Goal: Information Seeking & Learning: Learn about a topic

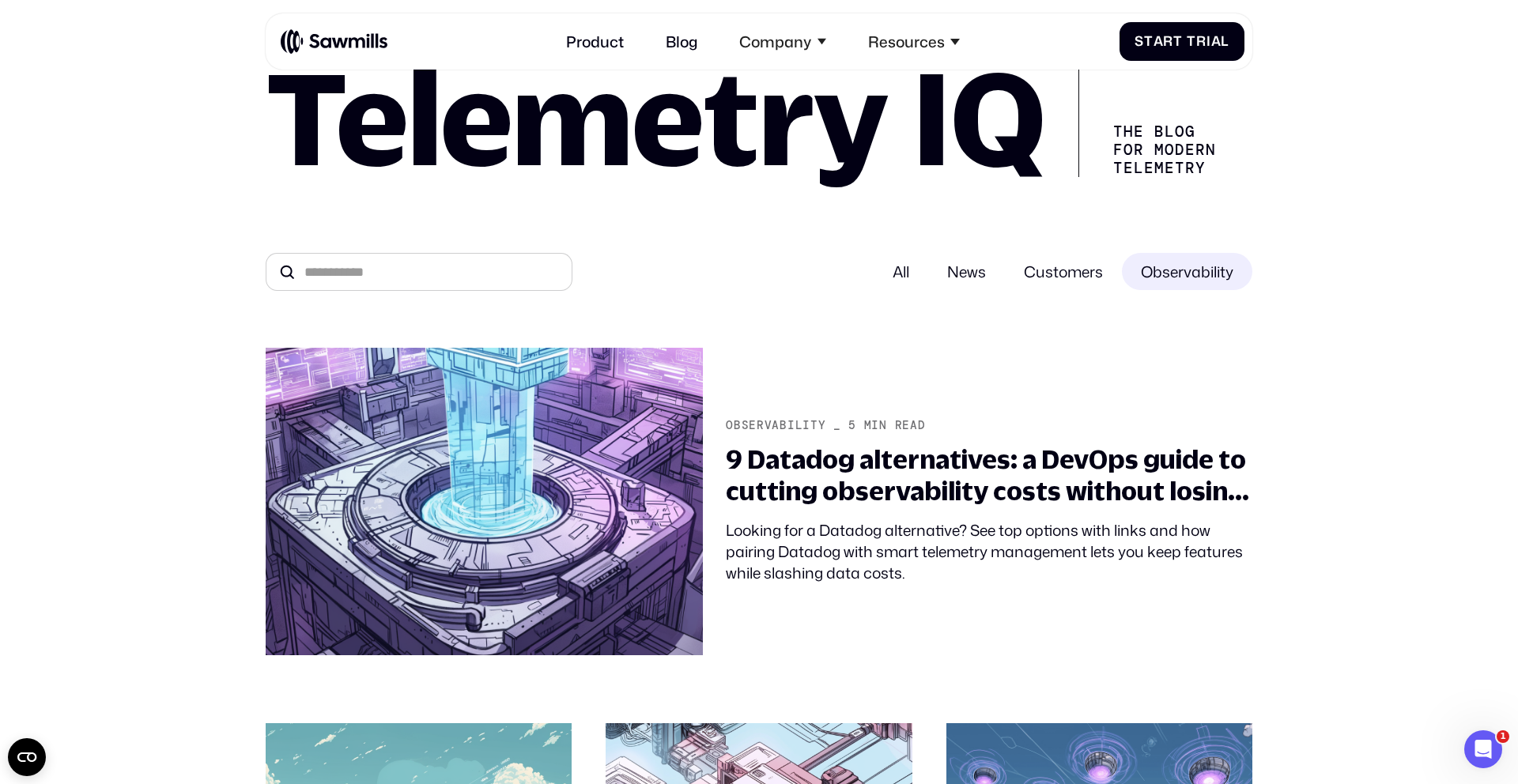
click at [953, 275] on span "News" at bounding box center [966, 271] width 76 height 37
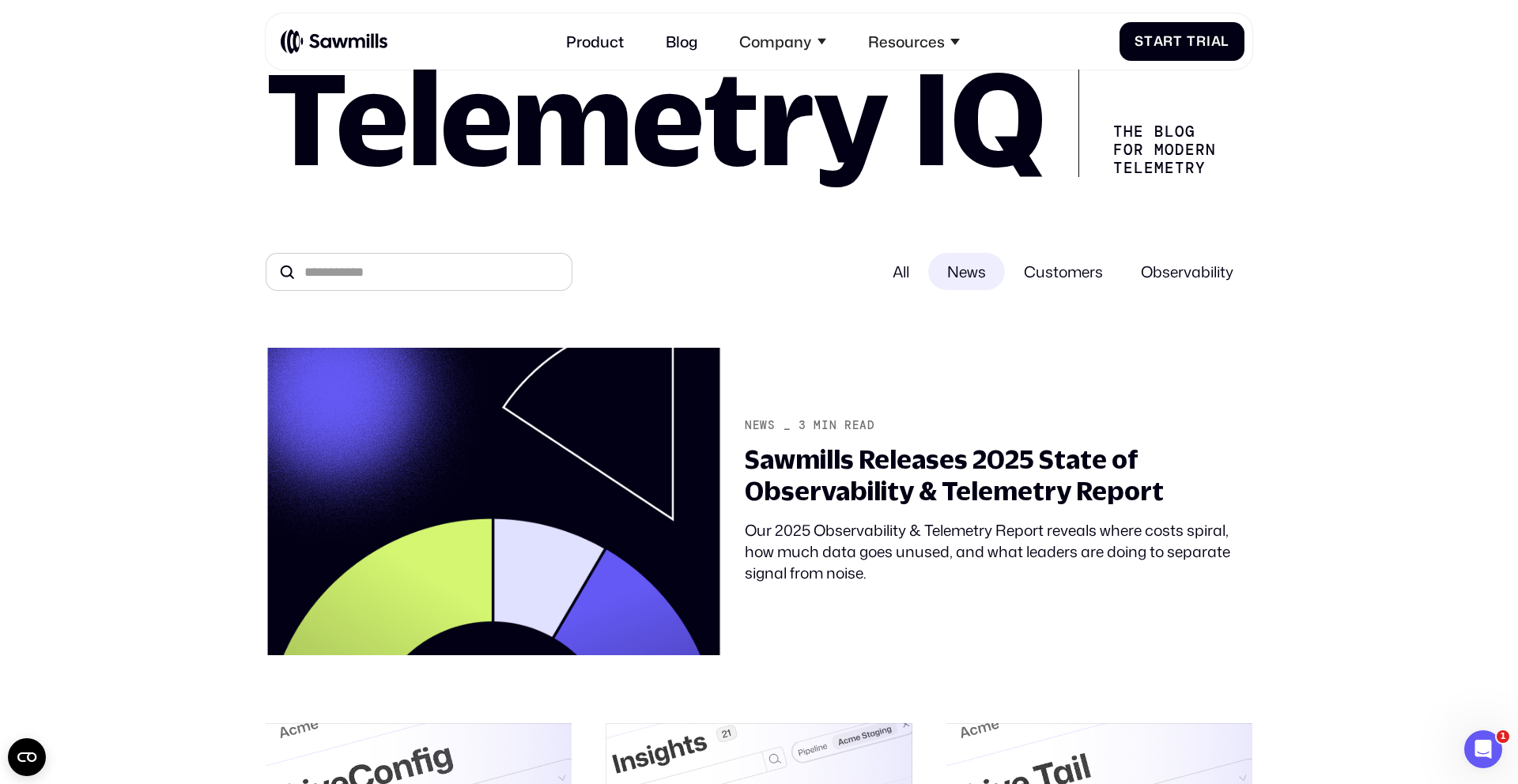
click at [875, 271] on div "All" at bounding box center [900, 271] width 55 height 37
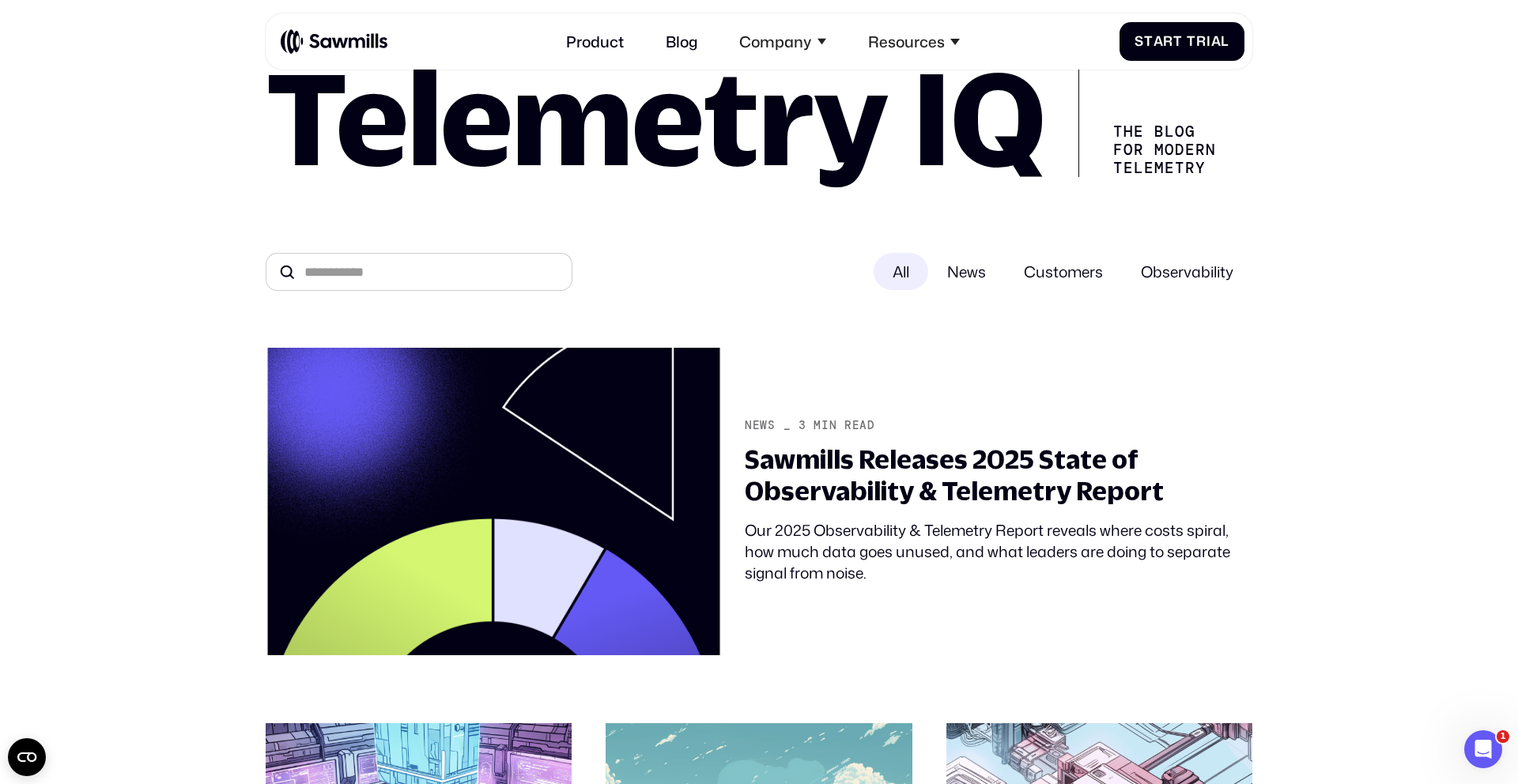
click at [1049, 275] on span "Customers" at bounding box center [1063, 271] width 117 height 37
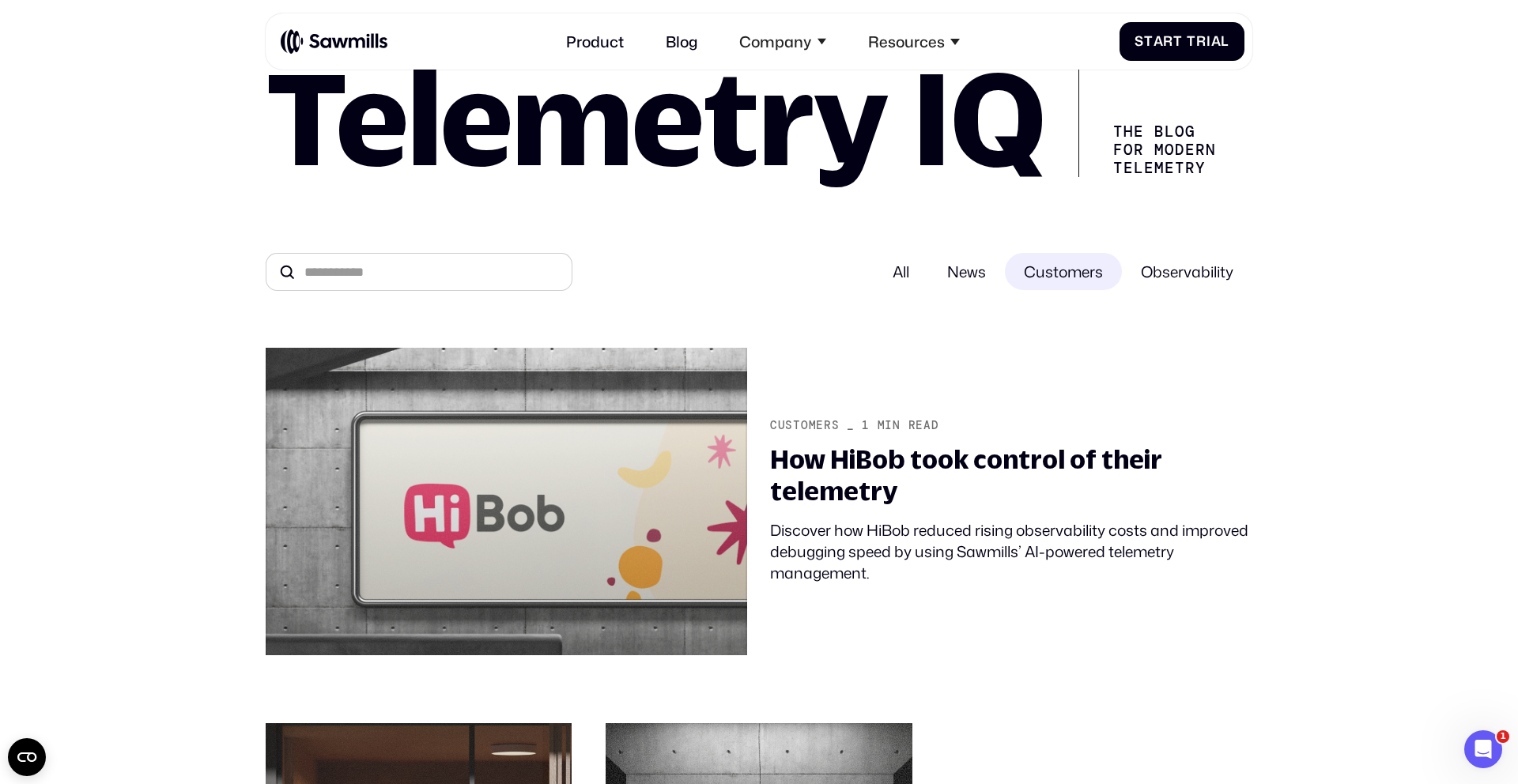
click at [1176, 275] on span "Observability" at bounding box center [1187, 271] width 131 height 37
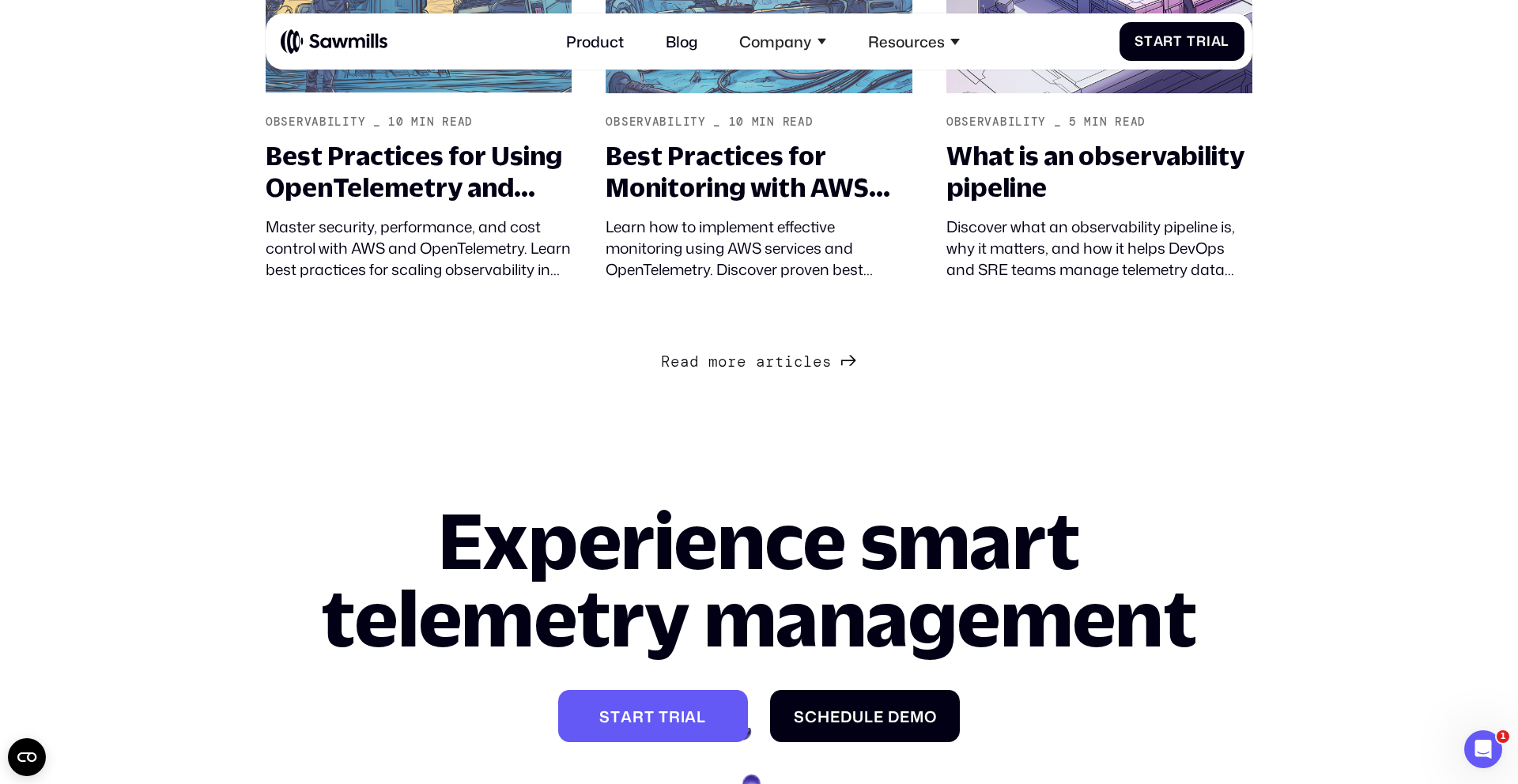
scroll to position [2182, 0]
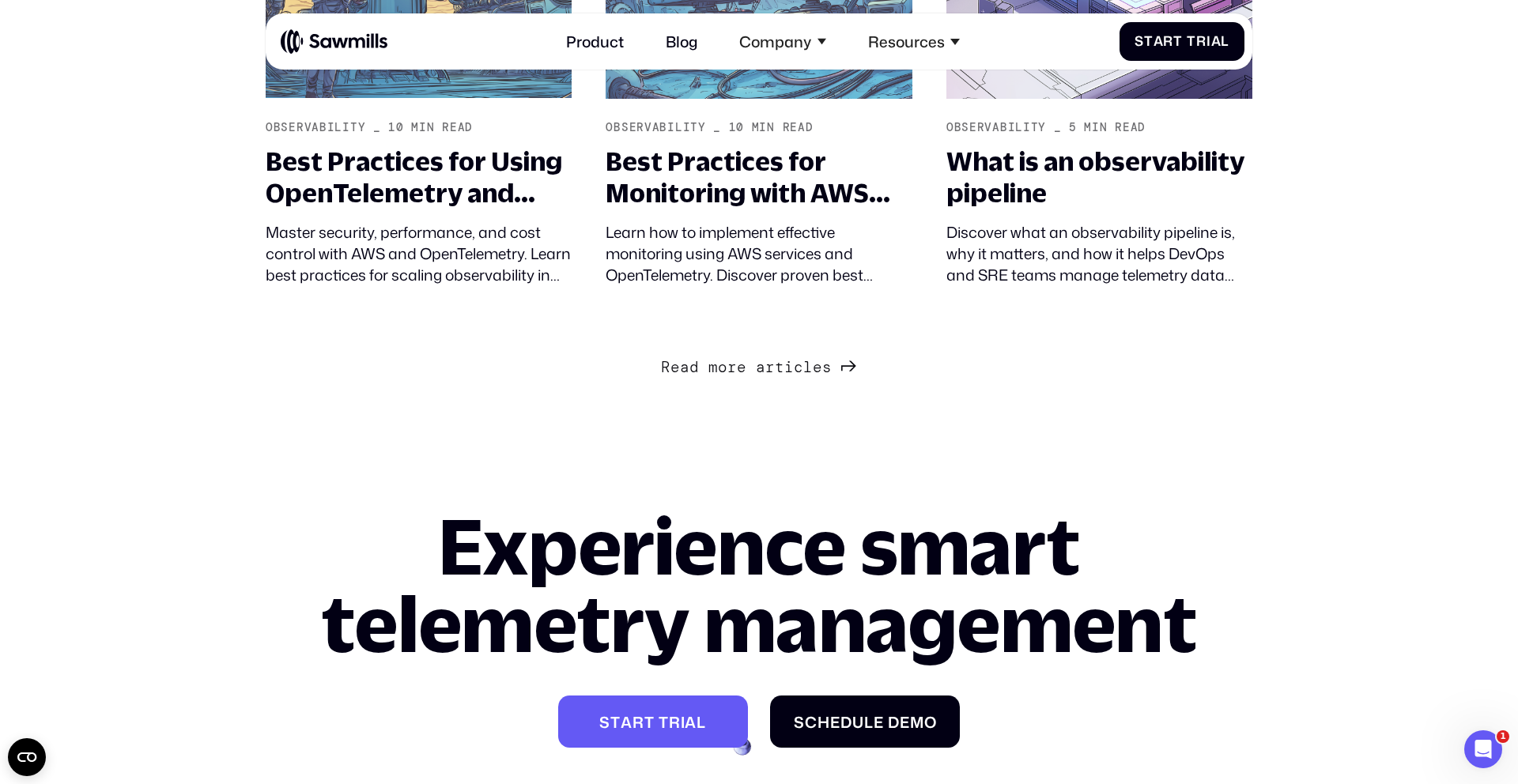
drag, startPoint x: 736, startPoint y: 356, endPoint x: 740, endPoint y: 363, distance: 8.1
click at [736, 356] on link "R e a d m o r e a r t i c l e s R e a d m o r e a r t i c l e s" at bounding box center [758, 366] width 195 height 27
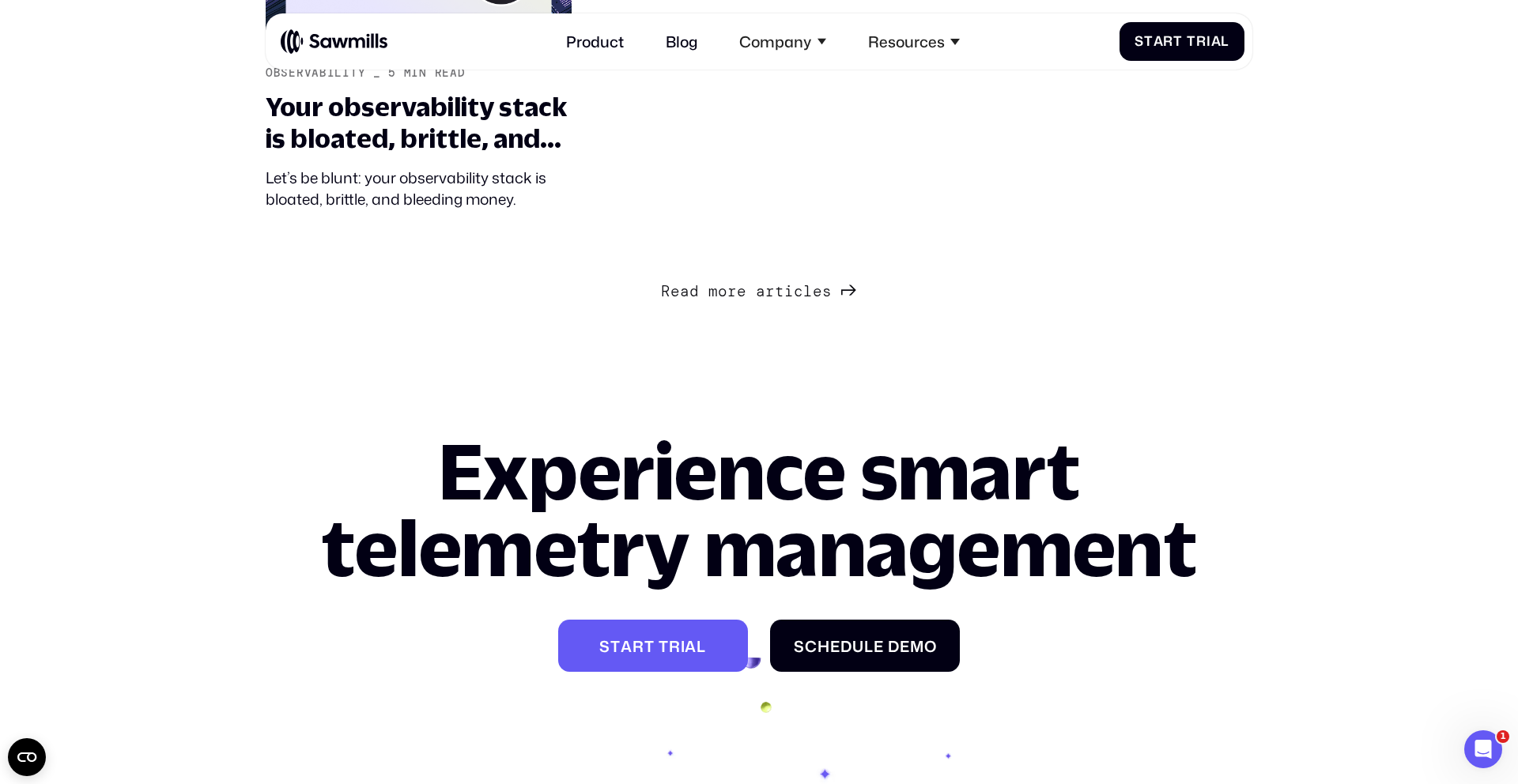
scroll to position [4489, 0]
click at [719, 282] on span "o" at bounding box center [722, 290] width 10 height 18
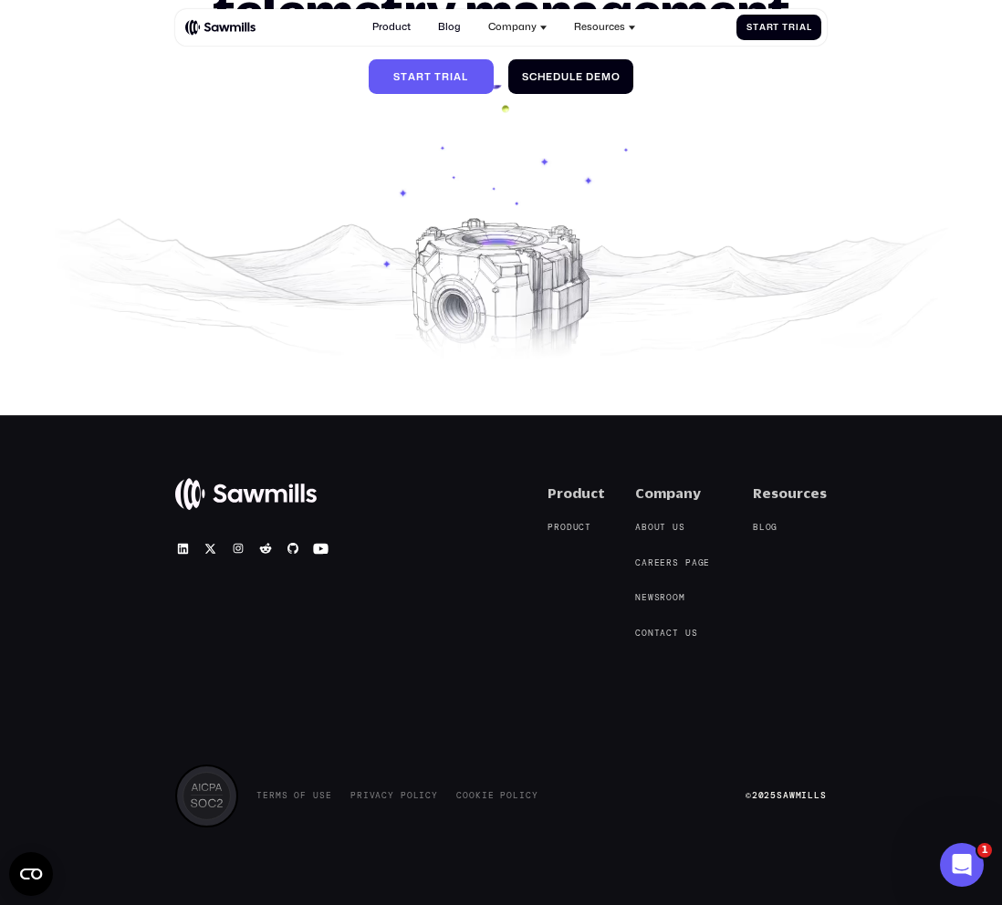
scroll to position [4440, 0]
click at [192, 28] on img at bounding box center [220, 27] width 70 height 17
